Goal: Transaction & Acquisition: Purchase product/service

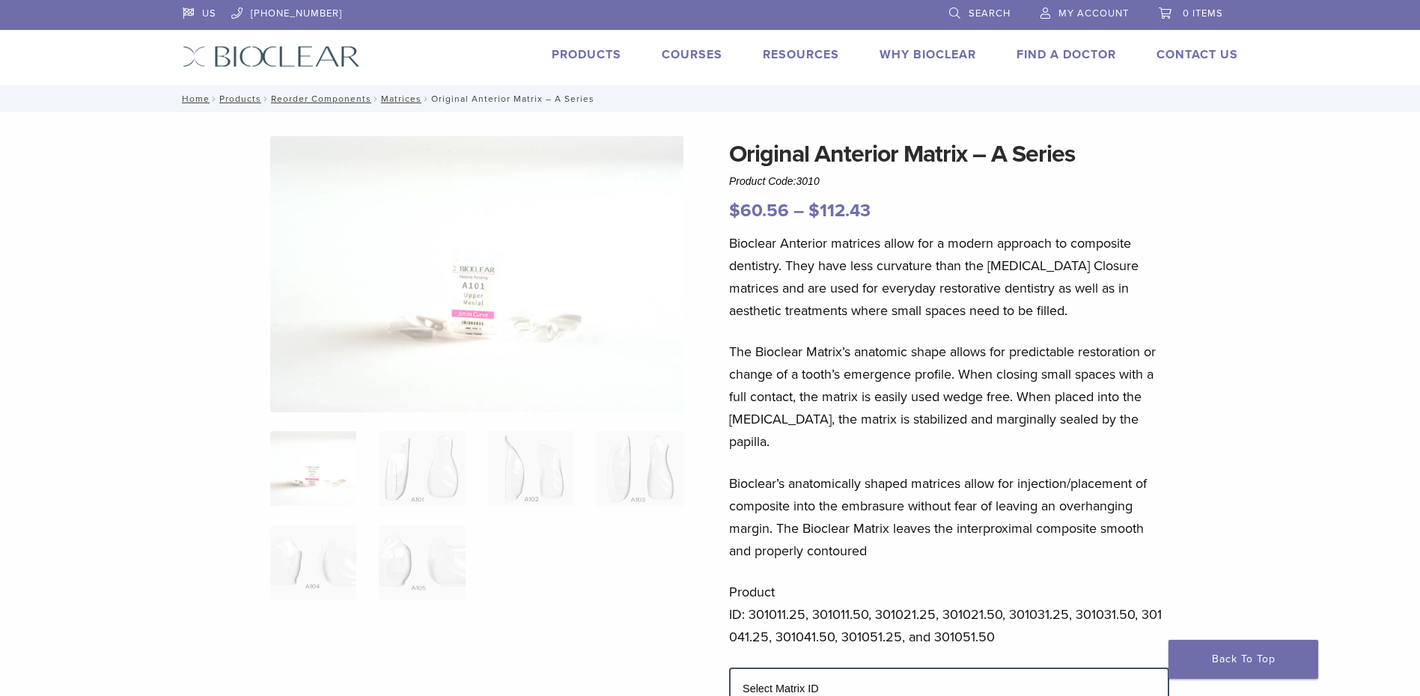
select select "****"
select select "*****"
select select "****"
select select "*****"
